Goal: Complete application form

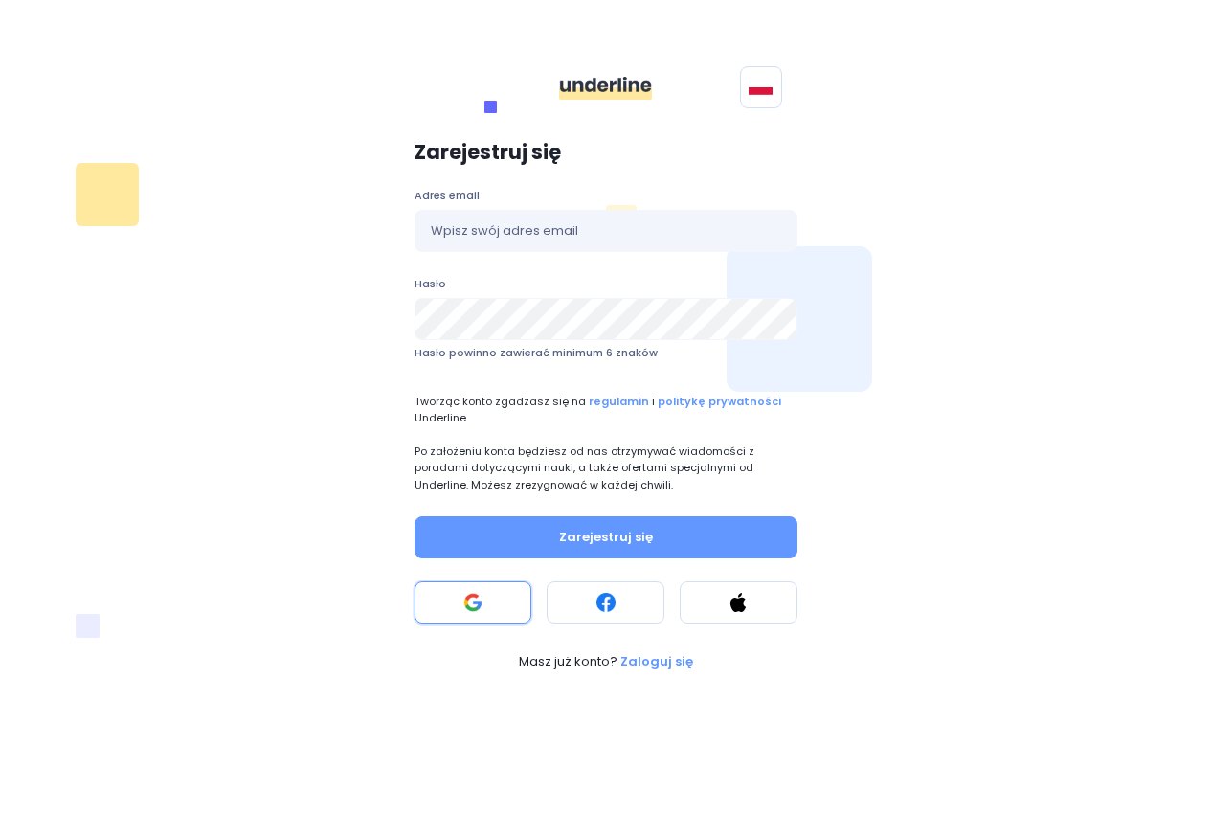
click at [464, 609] on rect at bounding box center [472, 602] width 19 height 19
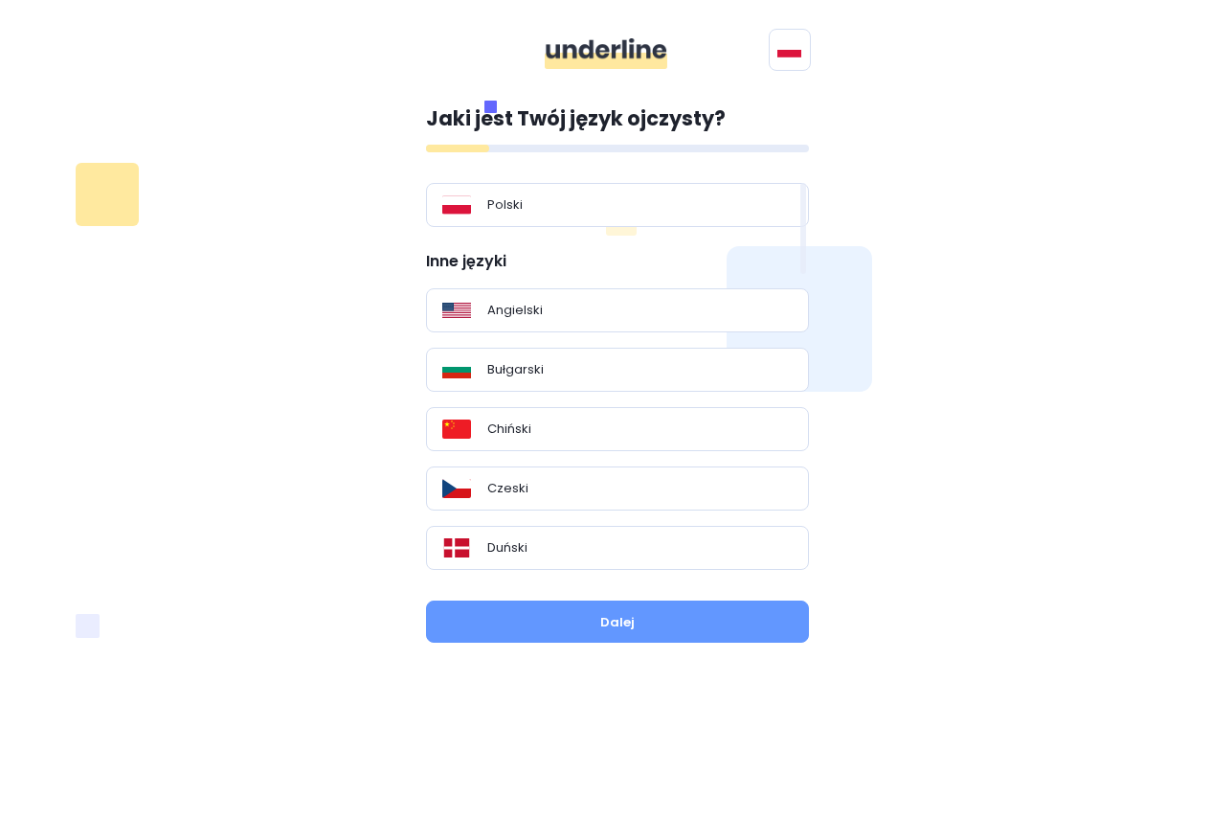
drag, startPoint x: 735, startPoint y: 237, endPoint x: 735, endPoint y: 276, distance: 38.3
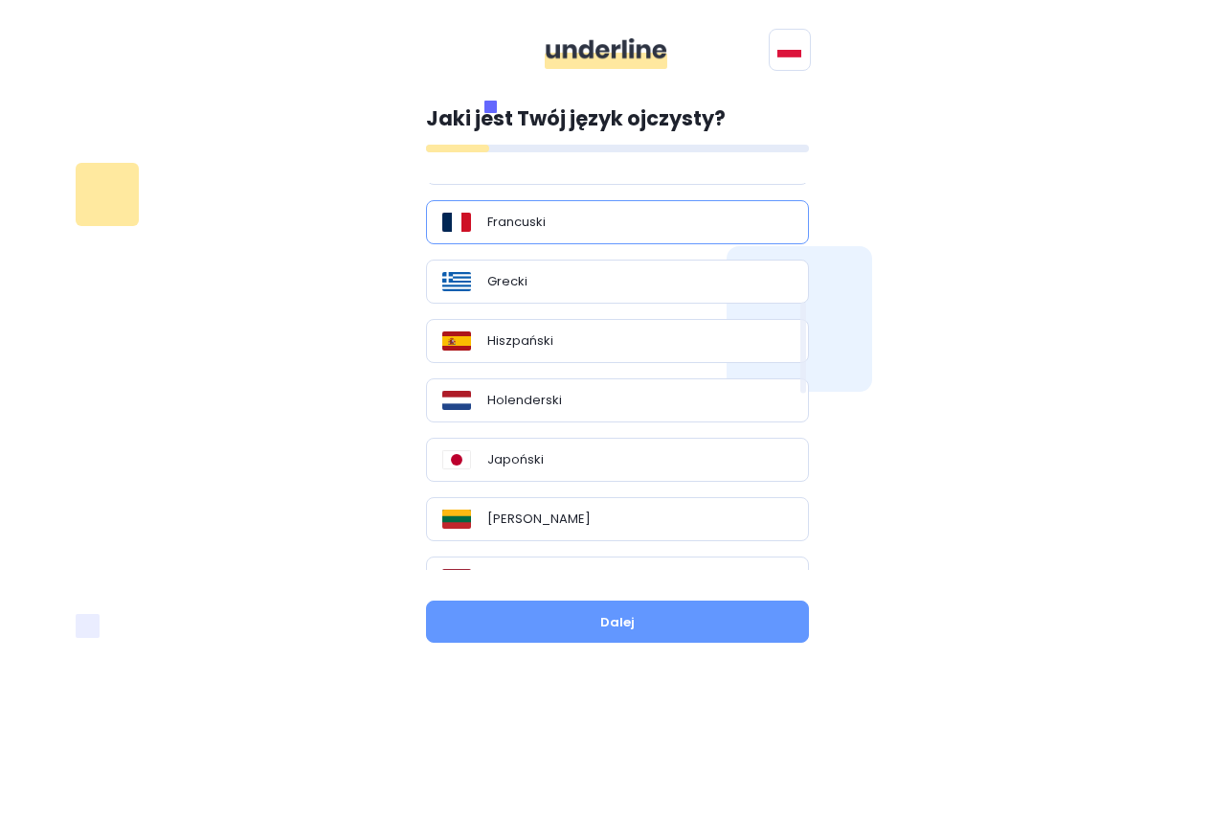
scroll to position [545, 0]
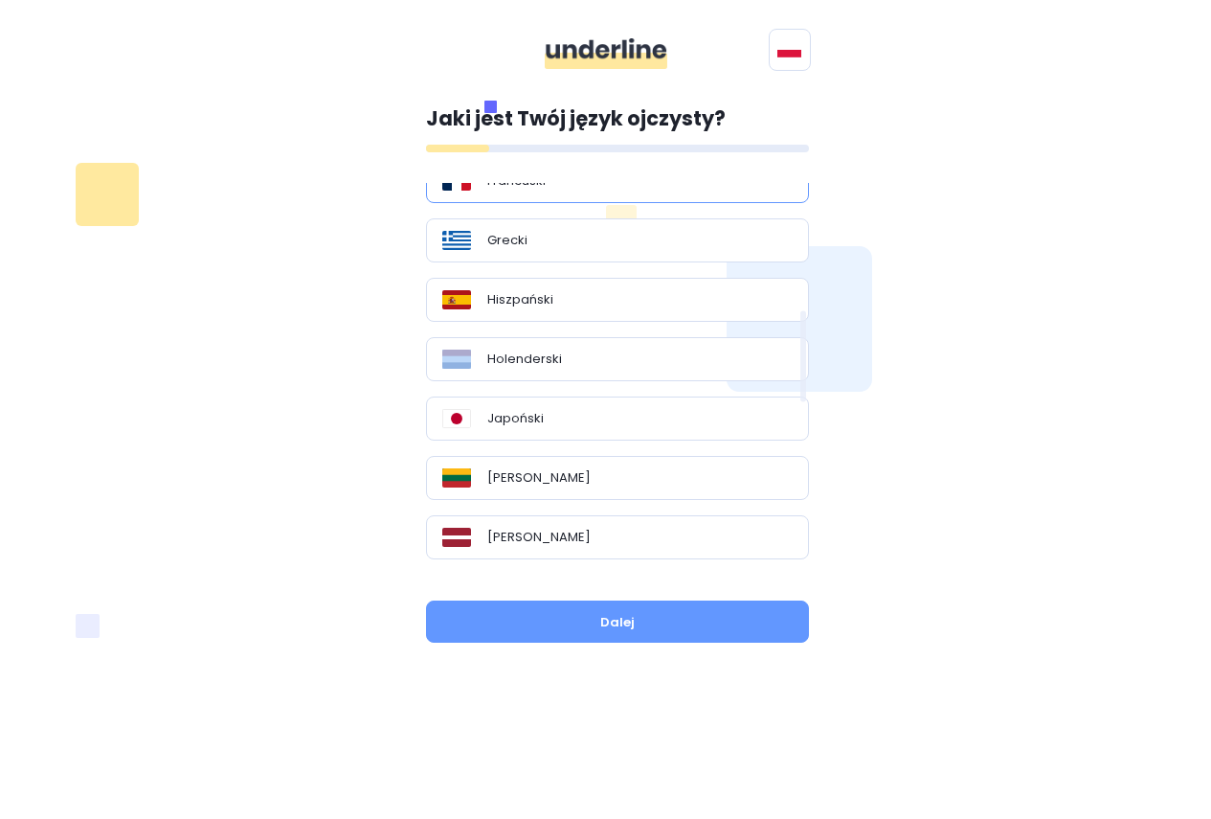
click at [727, 289] on div "Hiszpański" at bounding box center [617, 300] width 383 height 44
click at [727, 290] on div "Hiszpański" at bounding box center [617, 299] width 350 height 19
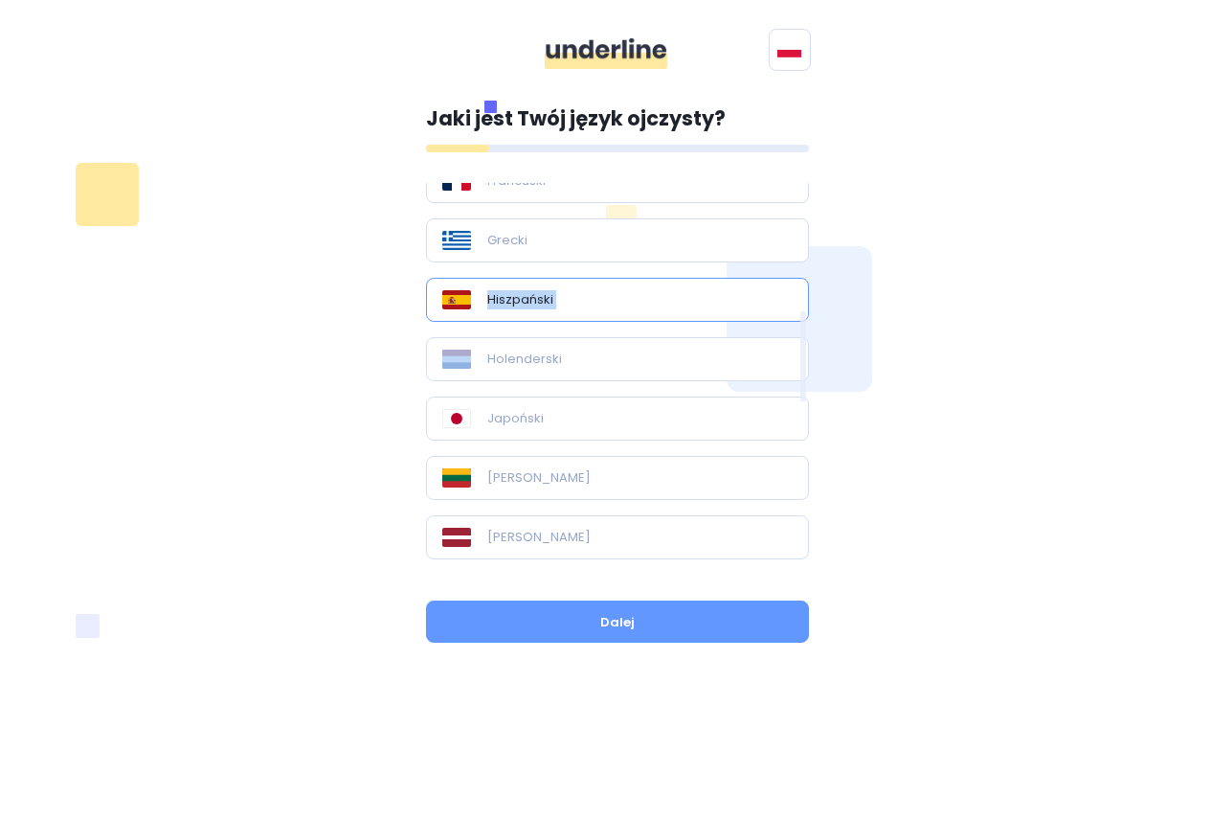
click at [727, 290] on div "Hiszpański" at bounding box center [617, 299] width 350 height 19
click at [663, 628] on button "Dalej" at bounding box center [617, 621] width 383 height 42
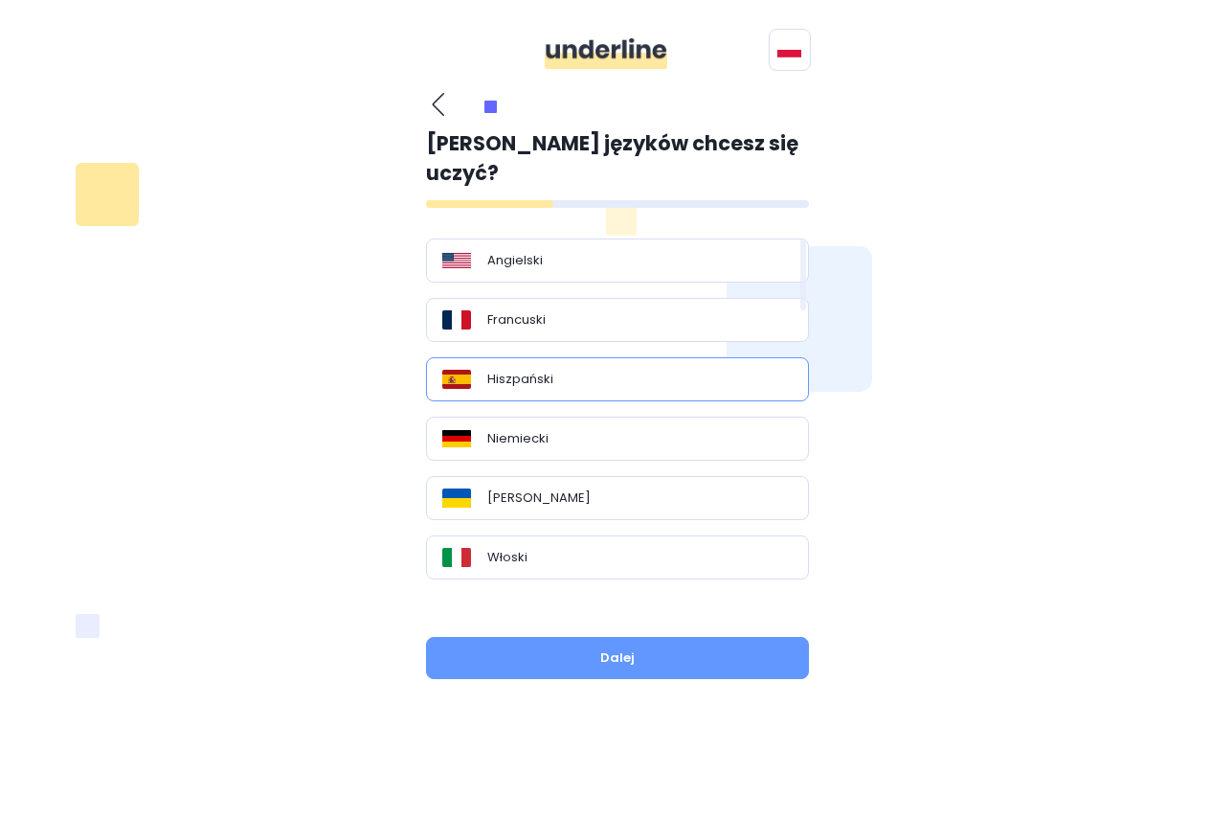
click at [623, 370] on div "Hiszpański" at bounding box center [617, 379] width 350 height 19
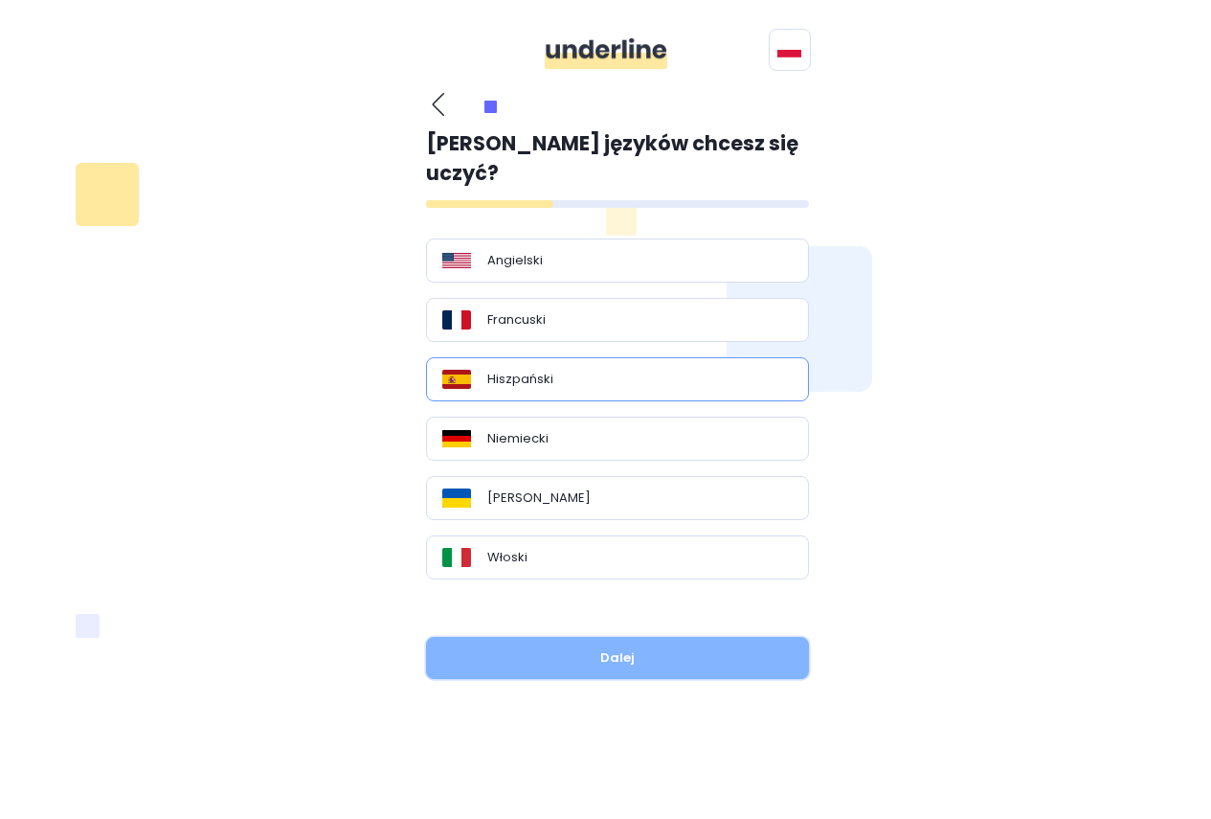
click at [621, 637] on button "Dalej" at bounding box center [617, 658] width 383 height 42
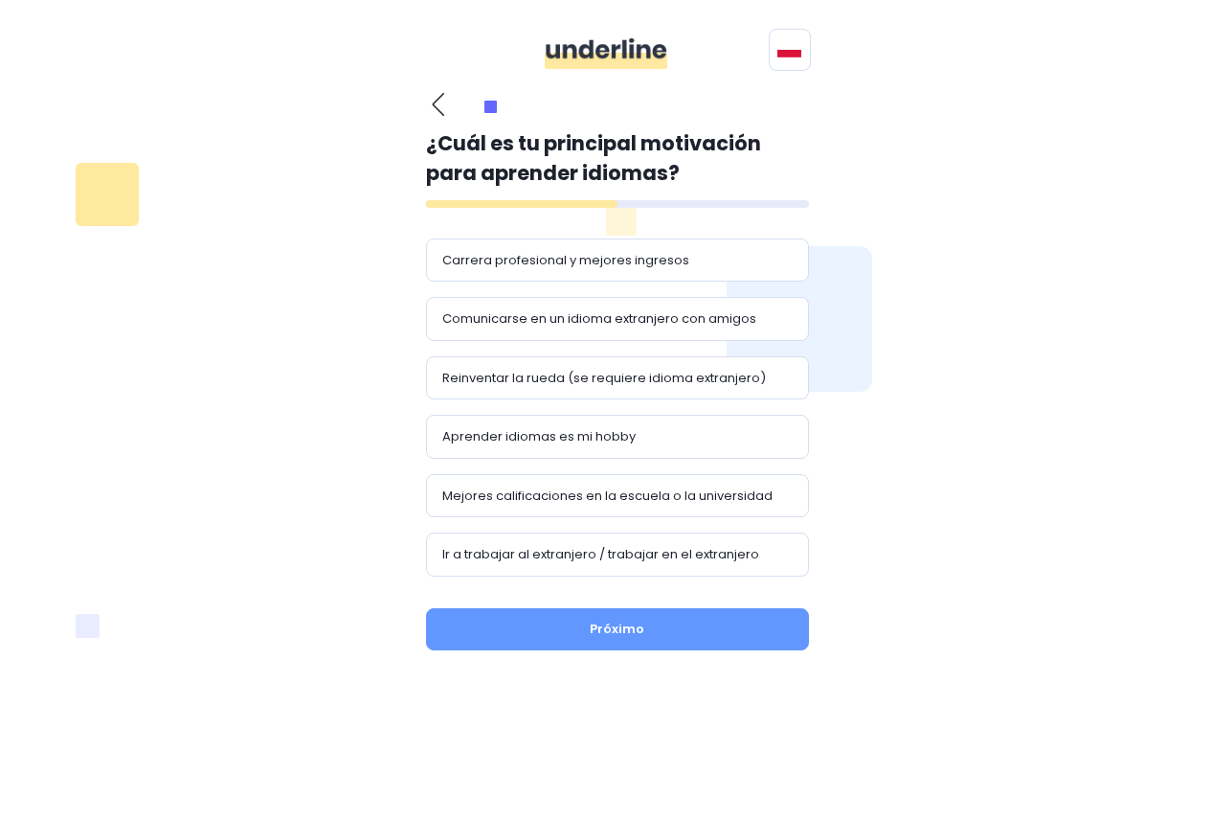
drag, startPoint x: 773, startPoint y: 170, endPoint x: 866, endPoint y: 200, distance: 98.4
click at [866, 200] on div "¿Cual es tu lengua materna? Polaco Otros idiomas Inglés búlgaro Chino checo dan…" at bounding box center [606, 378] width 1126 height 596
